Goal: Task Accomplishment & Management: Manage account settings

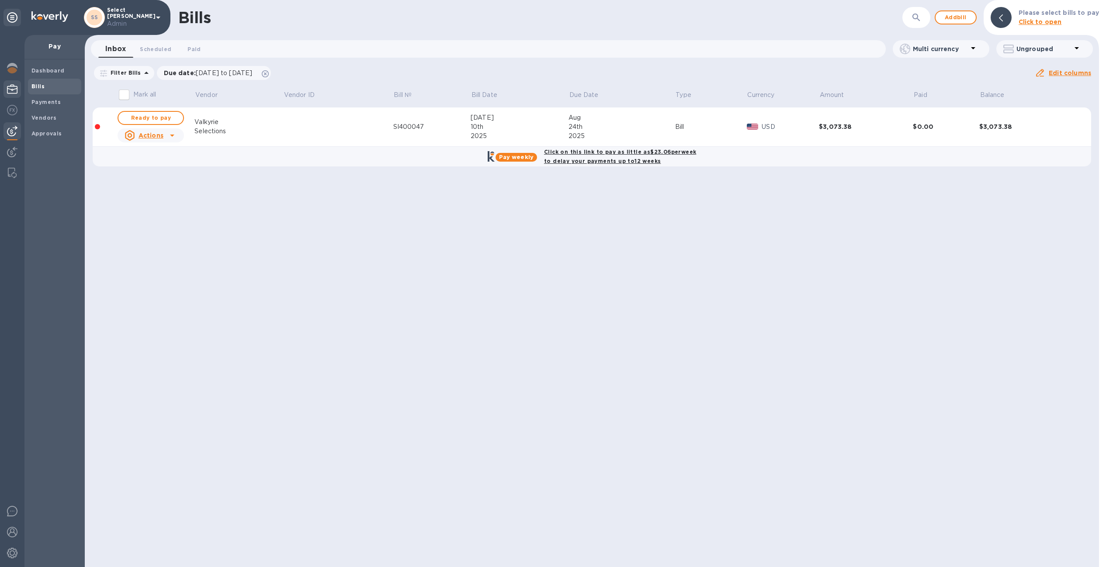
click at [11, 90] on img at bounding box center [12, 89] width 10 height 10
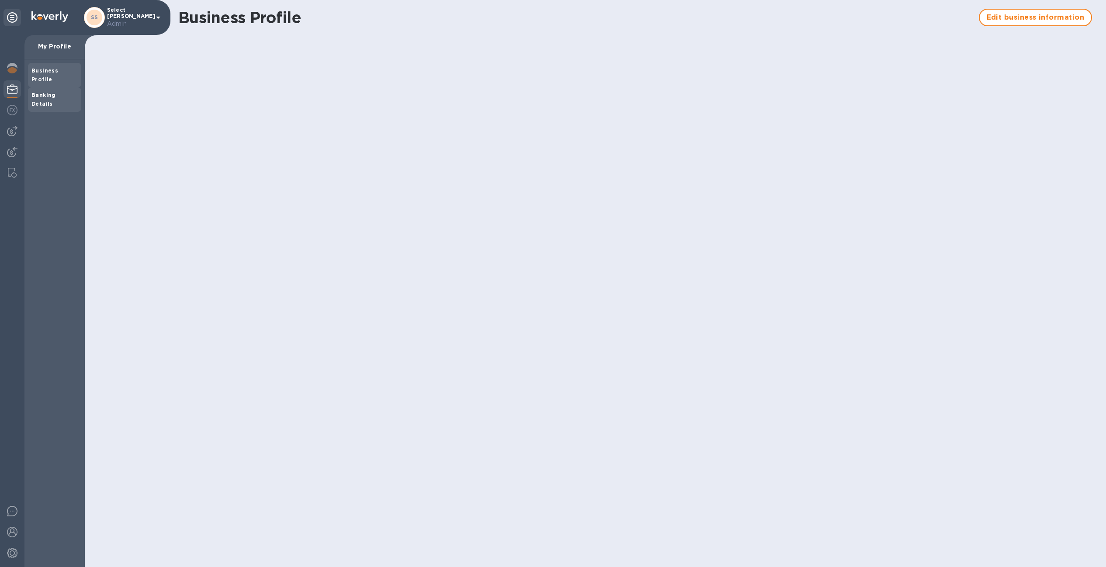
click at [56, 92] on b "Banking Details" at bounding box center [43, 99] width 24 height 15
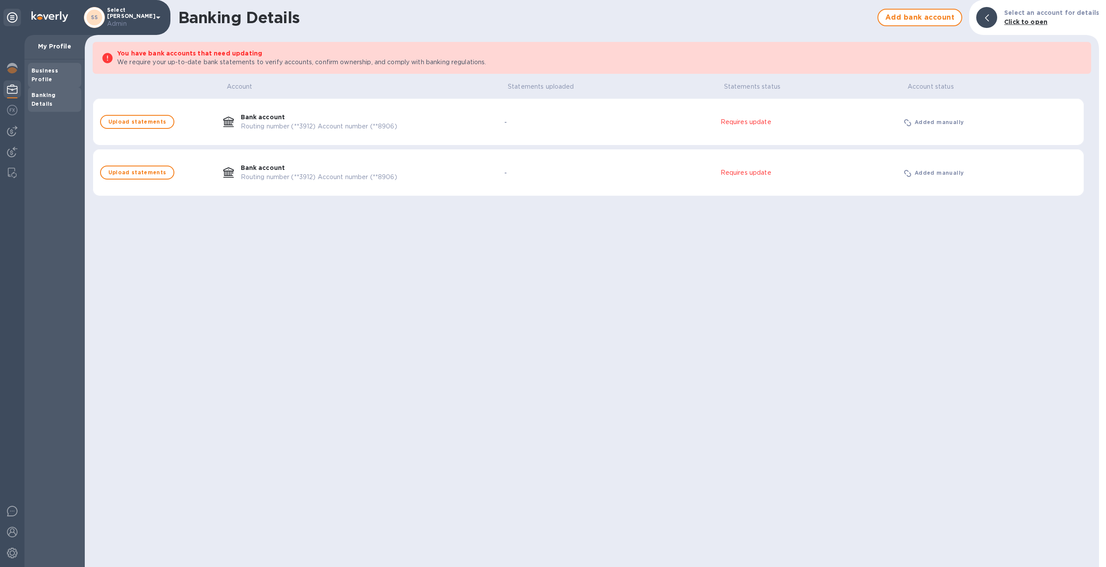
click at [48, 66] on div "Business Profile" at bounding box center [54, 74] width 46 height 17
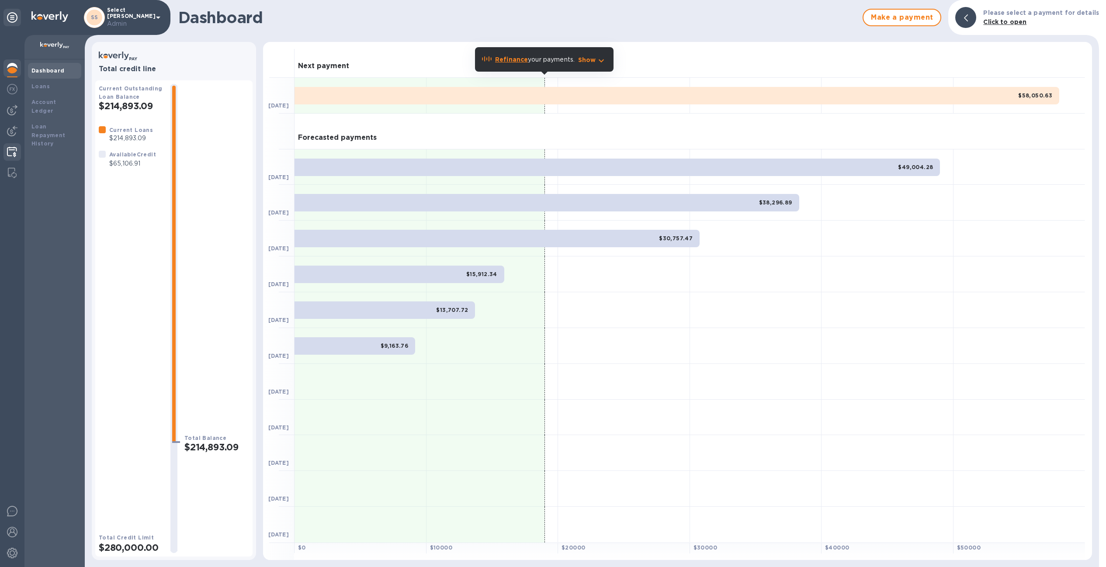
click at [10, 147] on img at bounding box center [12, 152] width 10 height 10
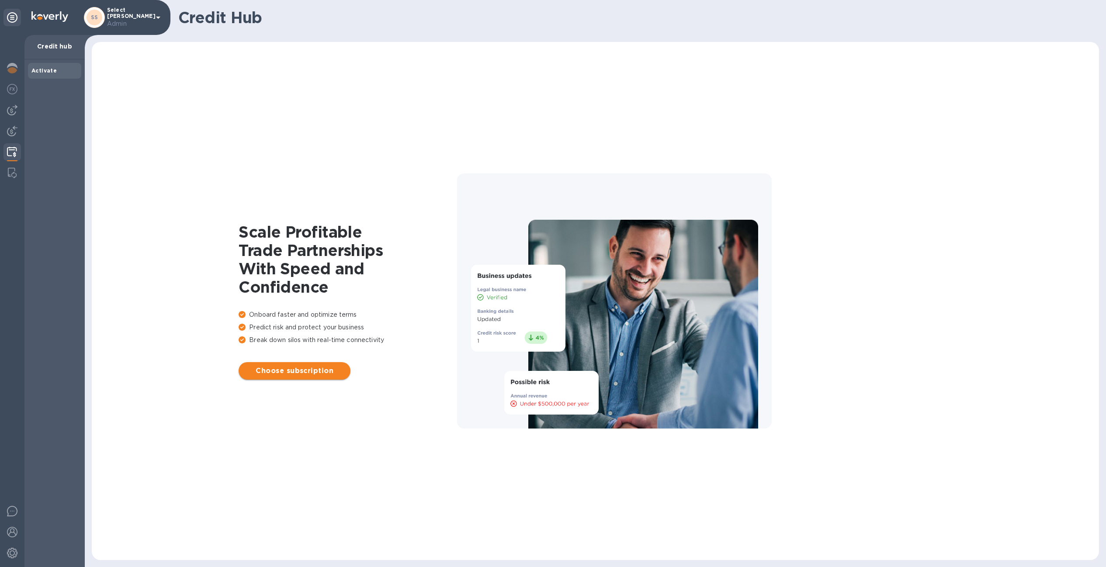
click at [287, 375] on span "Choose subscription" at bounding box center [295, 371] width 98 height 10
click at [299, 370] on span "Choose subscription" at bounding box center [295, 371] width 98 height 10
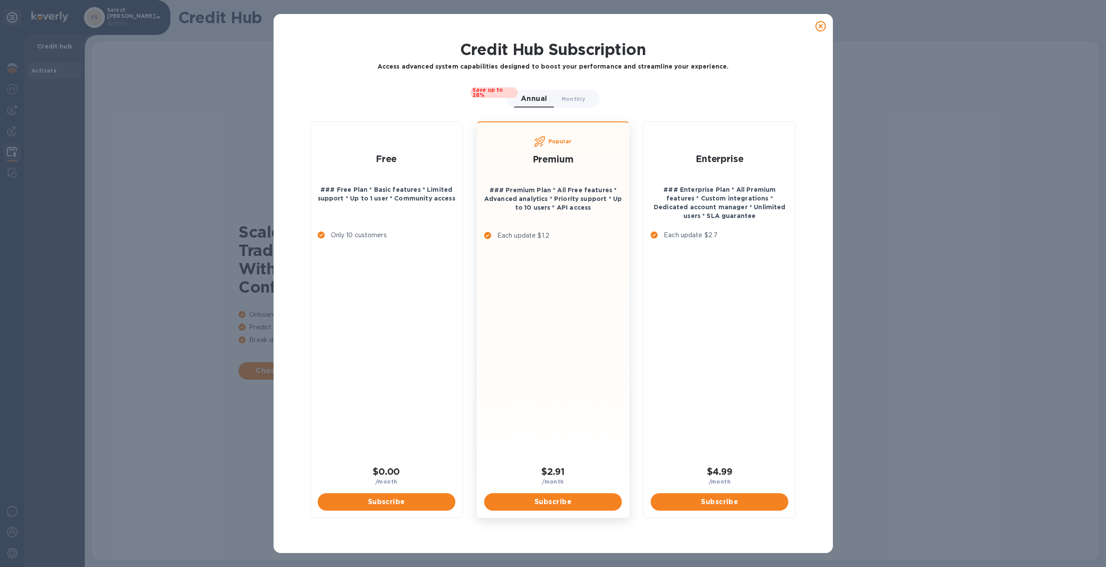
click at [824, 27] on icon at bounding box center [821, 26] width 10 height 10
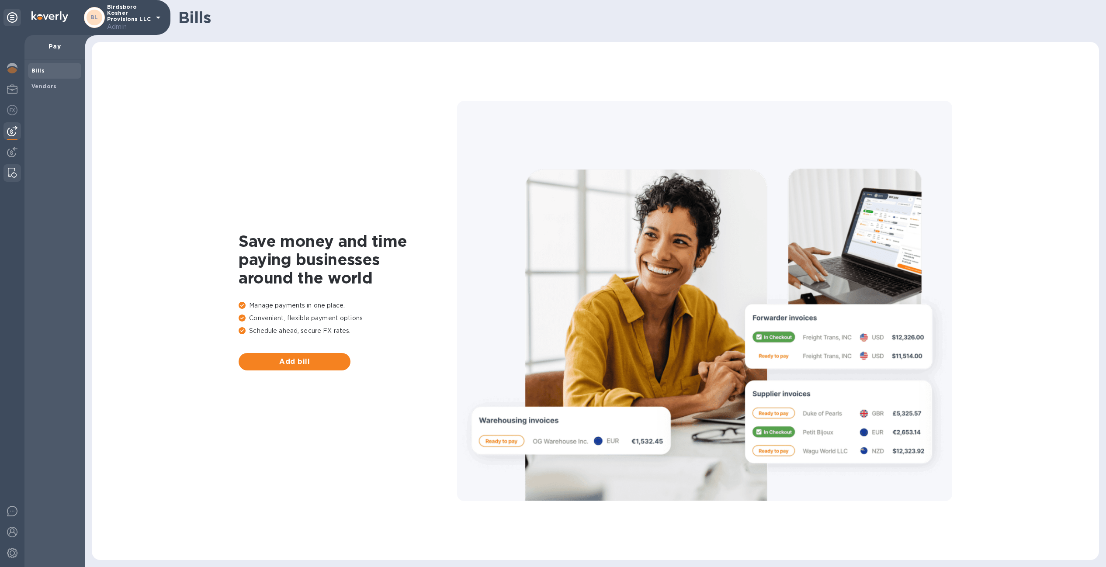
click at [13, 166] on div at bounding box center [12, 172] width 16 height 17
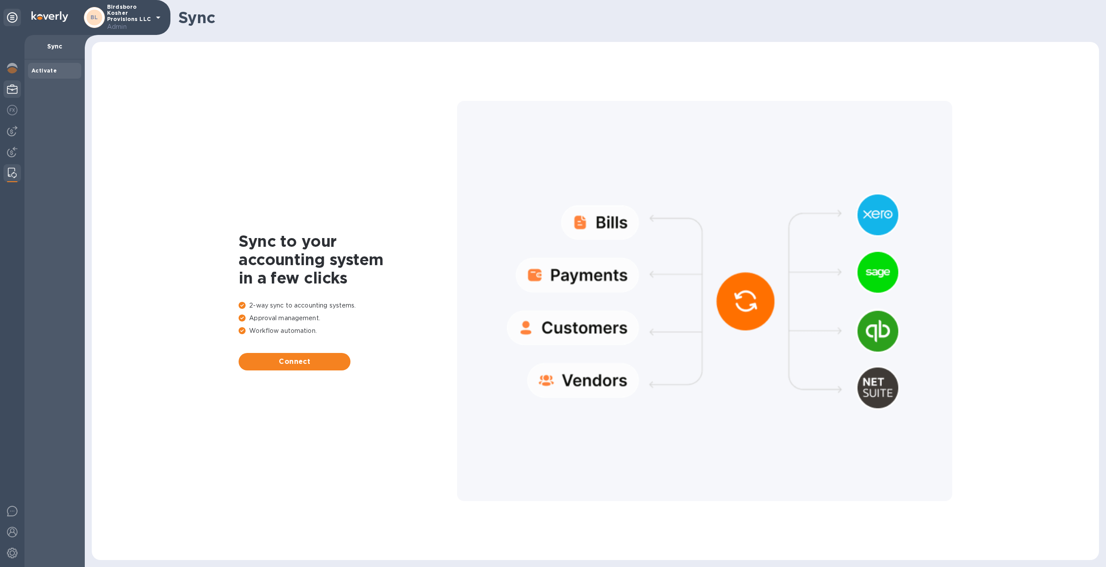
click at [13, 90] on img at bounding box center [12, 89] width 10 height 10
